Goal: Obtain resource: Obtain resource

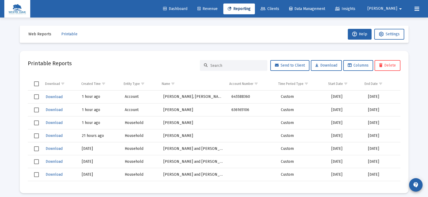
click at [250, 9] on span "Reporting" at bounding box center [239, 8] width 23 height 5
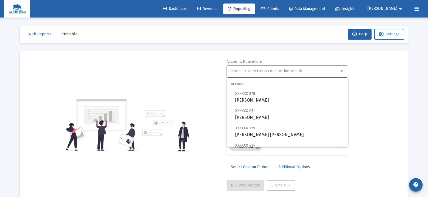
click at [232, 72] on input "text" at bounding box center [283, 71] width 109 height 4
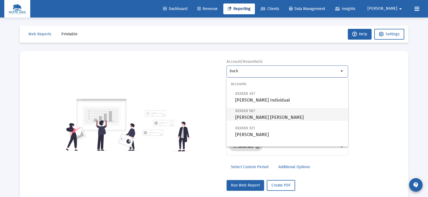
scroll to position [22, 0]
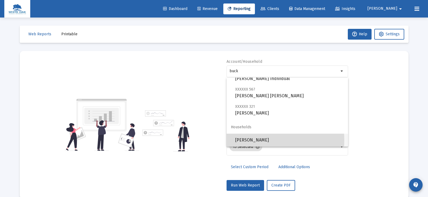
click at [247, 140] on span "[PERSON_NAME]" at bounding box center [289, 140] width 109 height 13
type input "[PERSON_NAME]"
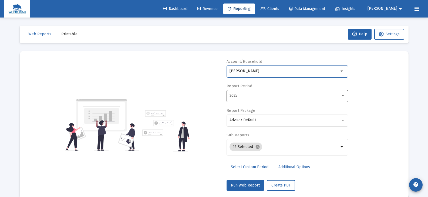
click at [241, 99] on div "2025" at bounding box center [287, 95] width 116 height 13
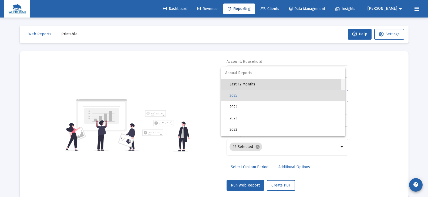
click at [241, 84] on span "Last 12 Months" at bounding box center [284, 84] width 111 height 11
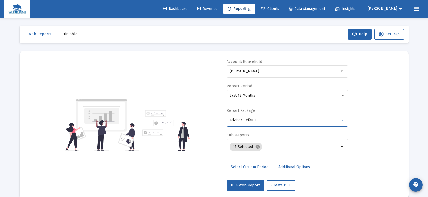
click at [245, 119] on span "Advisor Default" at bounding box center [242, 120] width 26 height 5
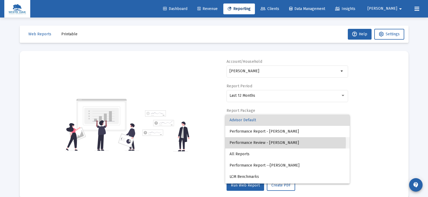
click at [277, 143] on span "Performance Review - [PERSON_NAME]" at bounding box center [287, 142] width 116 height 11
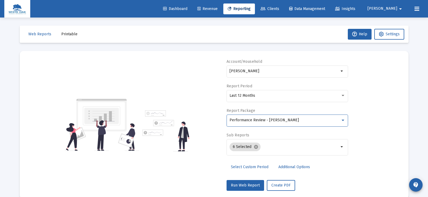
click at [290, 167] on span "Additional Options" at bounding box center [294, 167] width 32 height 5
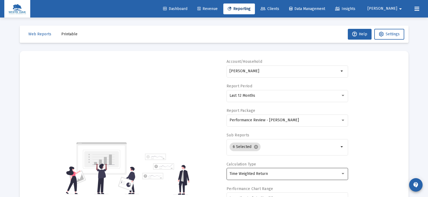
click at [270, 178] on div "Time Weighted Return" at bounding box center [287, 173] width 116 height 13
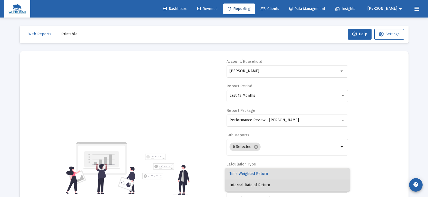
click at [267, 184] on span "Internal Rate of Return" at bounding box center [287, 185] width 116 height 11
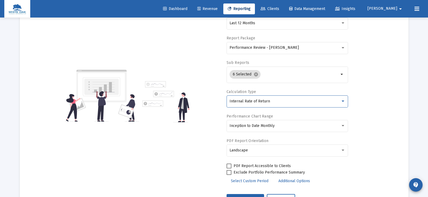
scroll to position [81, 0]
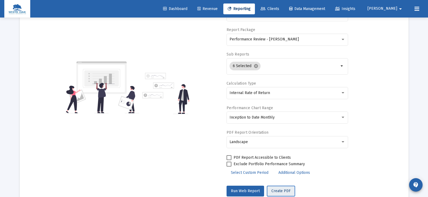
click at [276, 191] on span "Create PDF" at bounding box center [280, 191] width 19 height 5
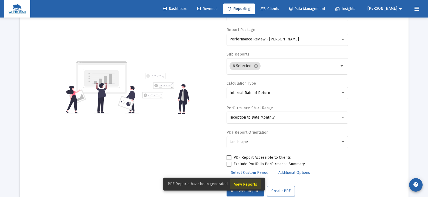
click at [248, 184] on span "View Reports" at bounding box center [245, 184] width 23 height 5
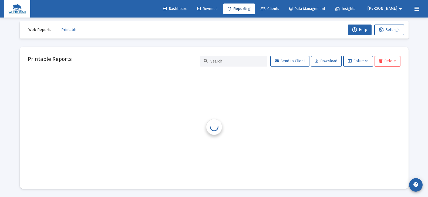
scroll to position [4, 0]
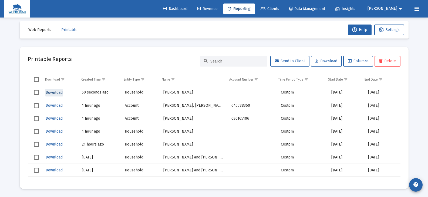
click at [59, 94] on span "Download" at bounding box center [54, 92] width 17 height 5
